Goal: Communication & Community: Share content

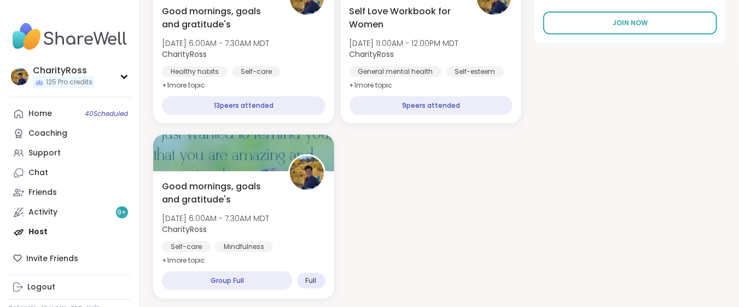
scroll to position [364, 0]
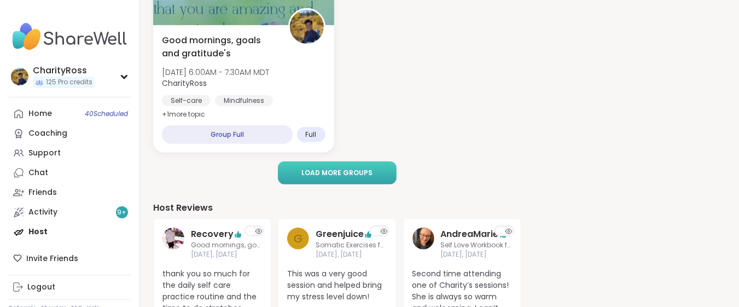
click at [299, 171] on button "Load more groups" at bounding box center [337, 172] width 118 height 23
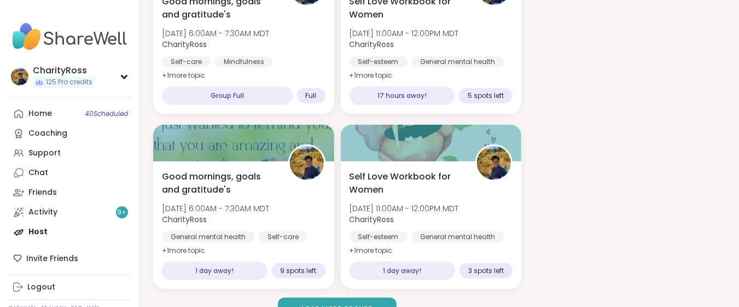
scroll to position [437, 0]
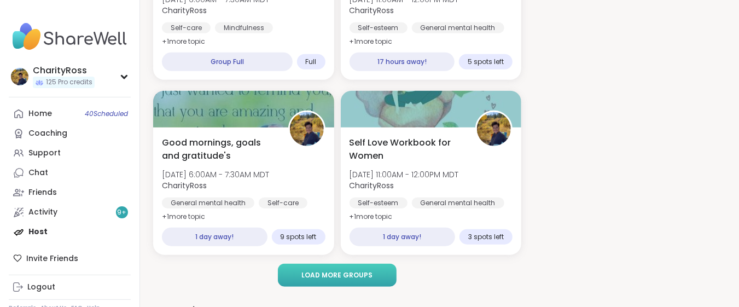
click at [320, 277] on span "Load more groups" at bounding box center [336, 275] width 71 height 10
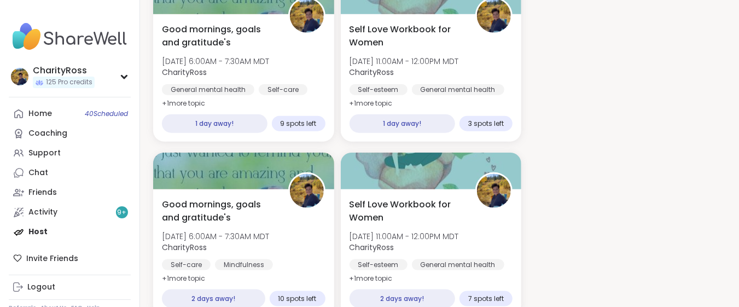
scroll to position [583, 0]
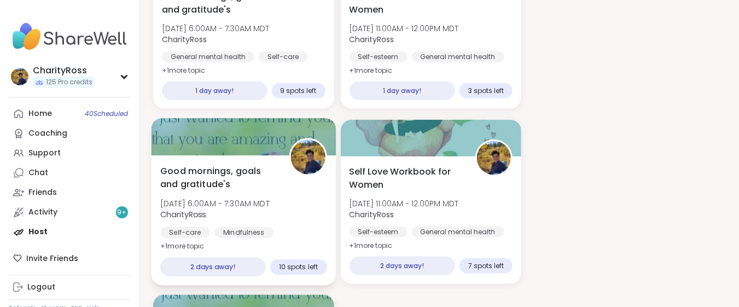
click at [295, 227] on div "Self-care Mindfulness Goal-setting" at bounding box center [243, 240] width 166 height 27
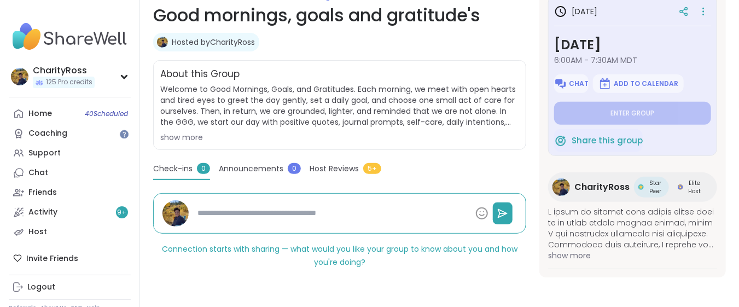
scroll to position [97, 0]
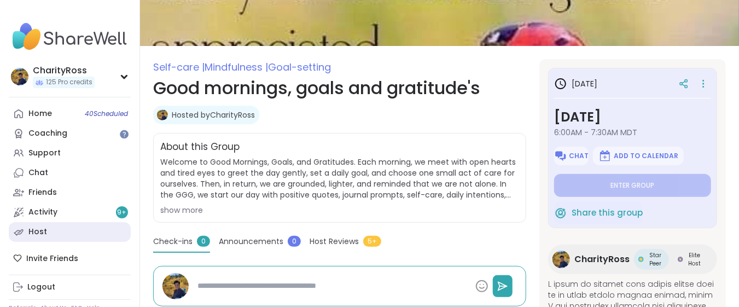
click at [51, 239] on link "Host" at bounding box center [70, 232] width 122 height 20
type textarea "*"
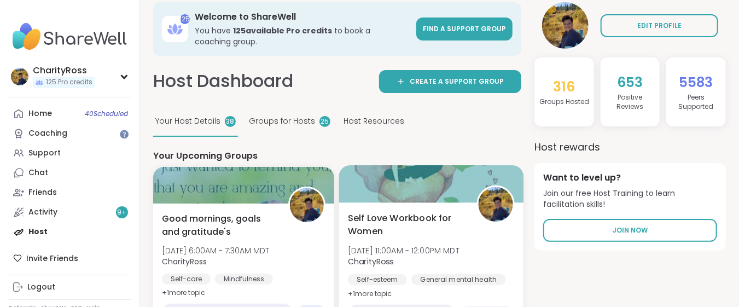
scroll to position [45, 0]
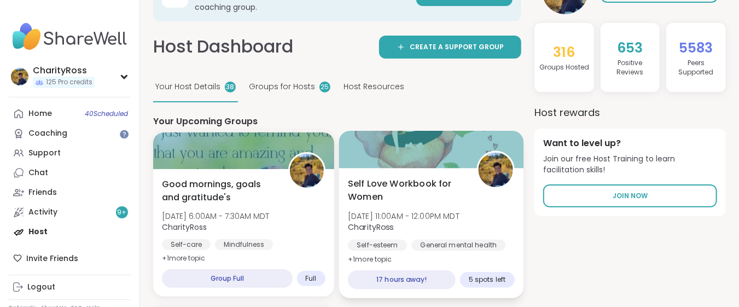
click at [490, 255] on div "Self Love Workbook for Women [DATE] 11:00AM - 12:00PM MDT CharityRoss Self-este…" at bounding box center [430, 233] width 184 height 130
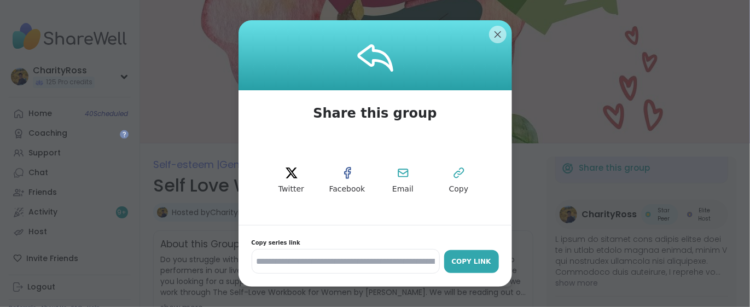
click at [474, 265] on div "Copy Link" at bounding box center [471, 261] width 44 height 10
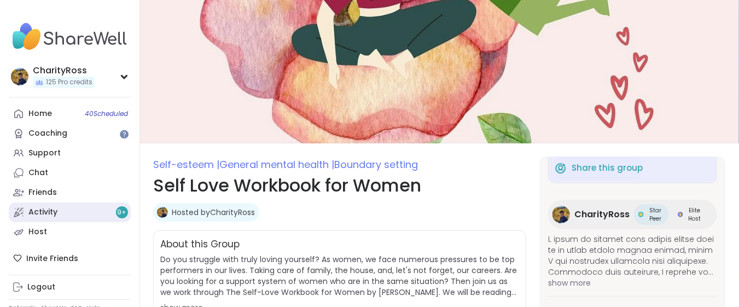
click at [47, 210] on div "Activity 9 +" at bounding box center [42, 212] width 29 height 11
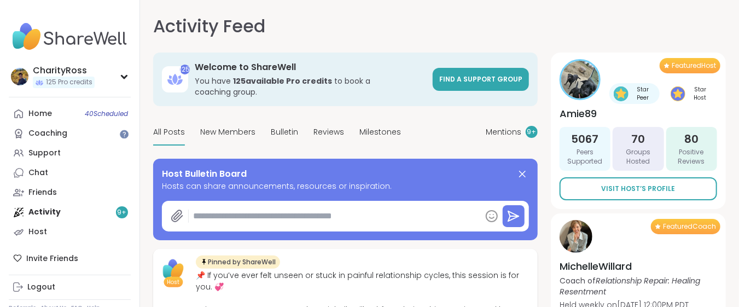
click at [203, 205] on textarea at bounding box center [335, 216] width 292 height 22
paste textarea "**********"
type textarea "*"
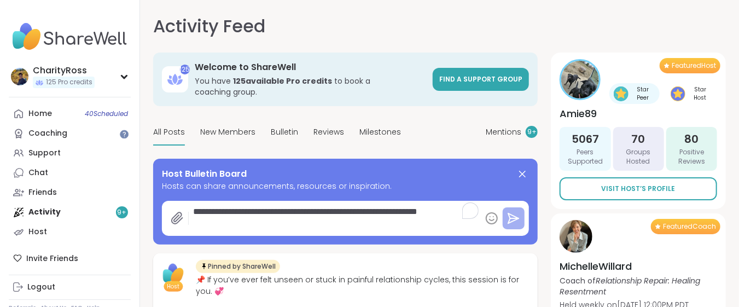
type textarea "**********"
click at [507, 212] on icon at bounding box center [513, 218] width 13 height 13
type textarea "*"
